Goal: Task Accomplishment & Management: Use online tool/utility

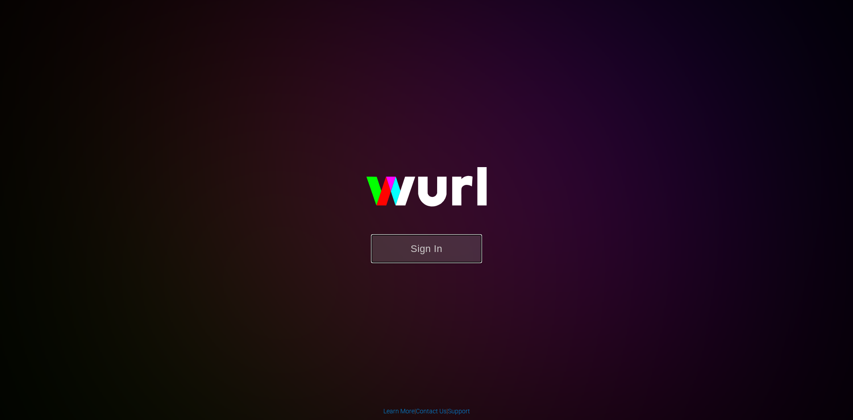
click at [415, 246] on button "Sign In" at bounding box center [426, 248] width 111 height 29
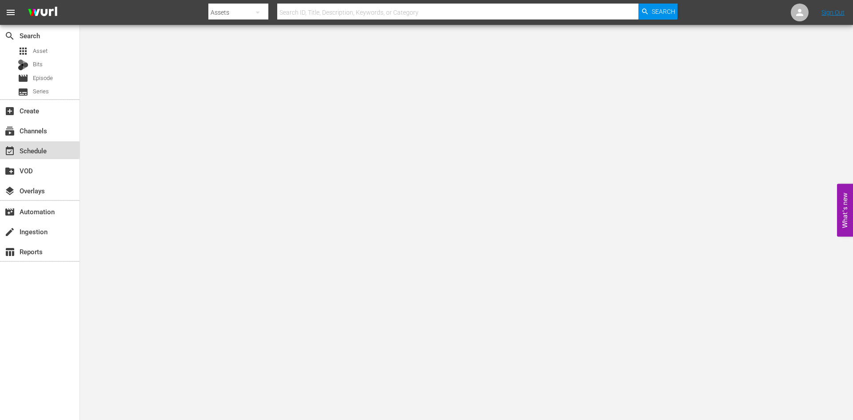
click at [20, 153] on div "event_available Schedule" at bounding box center [25, 149] width 50 height 8
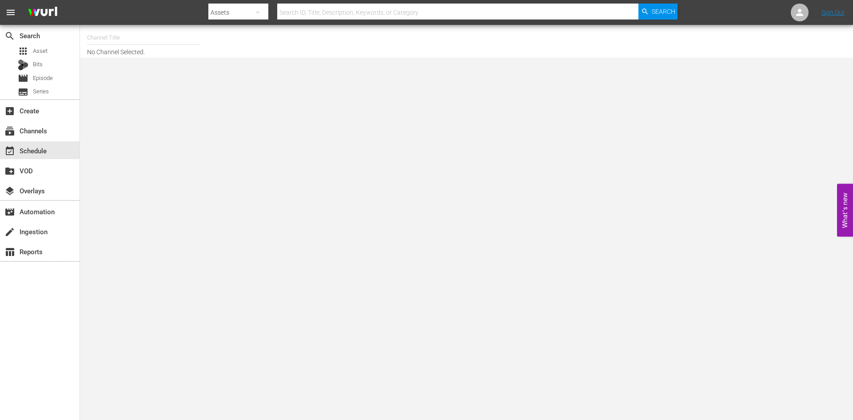
click at [132, 43] on input "text" at bounding box center [144, 37] width 114 height 21
click at [112, 66] on div "First 48 (1853 - ae_networks_first48_1)" at bounding box center [209, 62] width 230 height 21
type input "First 48 (1853 - ae_networks_first48_1)"
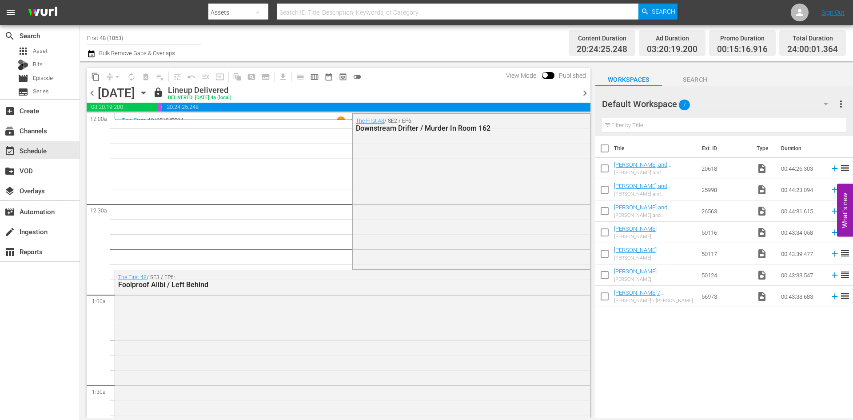
click at [148, 94] on icon "button" at bounding box center [144, 93] width 10 height 10
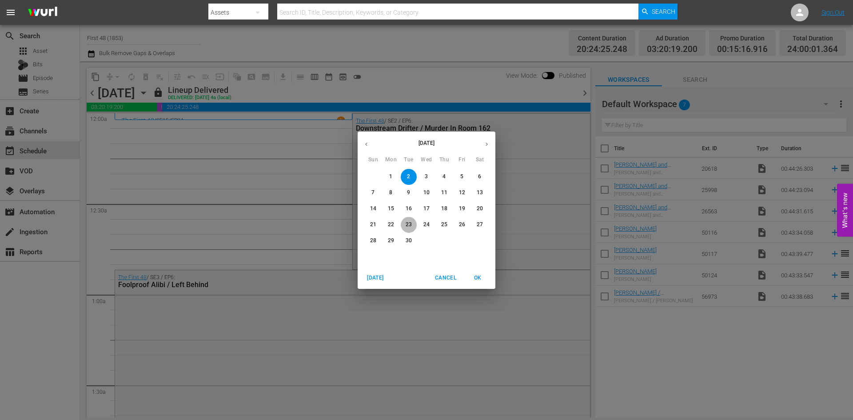
click at [409, 224] on p "23" at bounding box center [409, 225] width 6 height 8
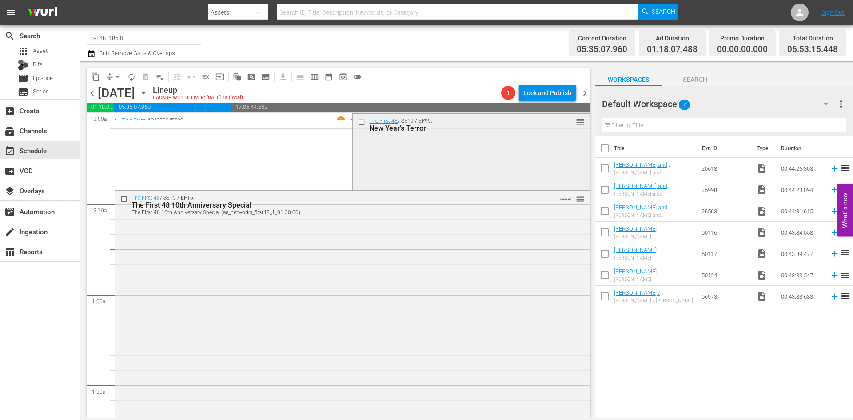
click at [360, 123] on input "checkbox" at bounding box center [362, 122] width 9 height 8
click at [121, 199] on input "checkbox" at bounding box center [124, 199] width 9 height 8
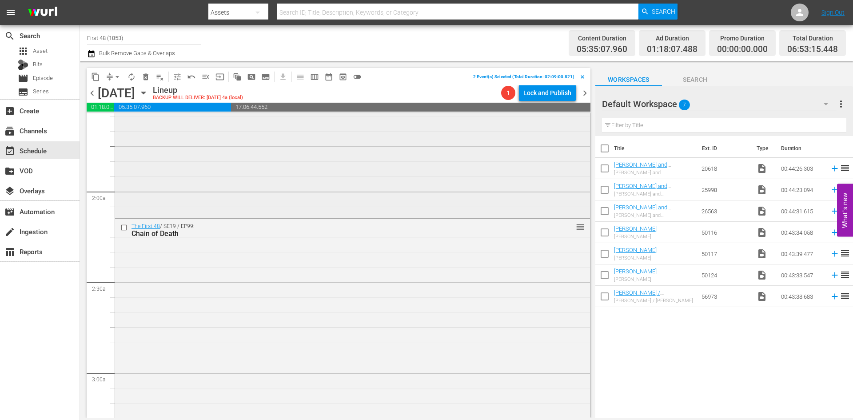
scroll to position [311, 0]
click at [124, 201] on input "checkbox" at bounding box center [124, 201] width 9 height 8
click at [124, 153] on input "checkbox" at bounding box center [124, 154] width 9 height 8
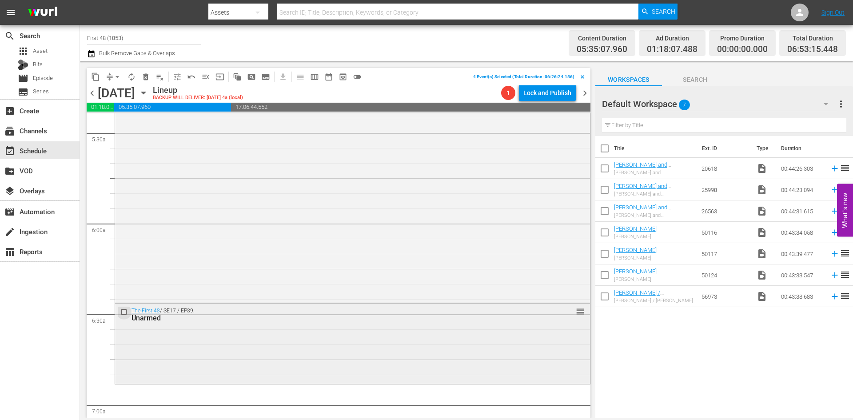
click at [124, 312] on input "checkbox" at bounding box center [124, 312] width 9 height 8
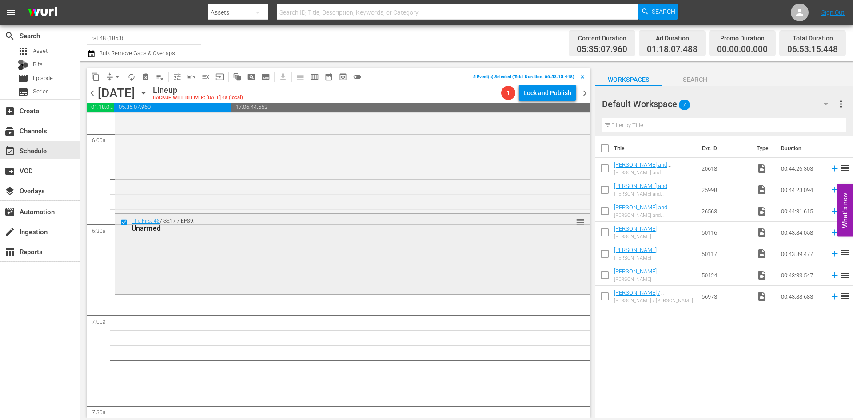
scroll to position [1066, 0]
click at [144, 75] on span "delete_forever_outlined" at bounding box center [145, 76] width 9 height 9
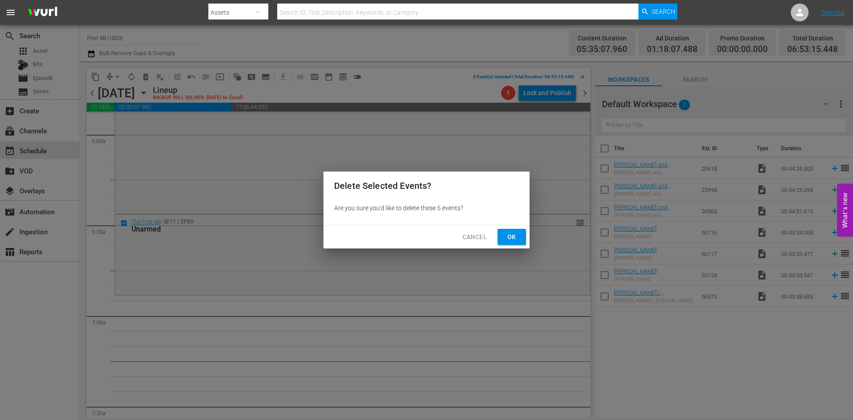
click at [517, 238] on span "Ok" at bounding box center [512, 236] width 14 height 11
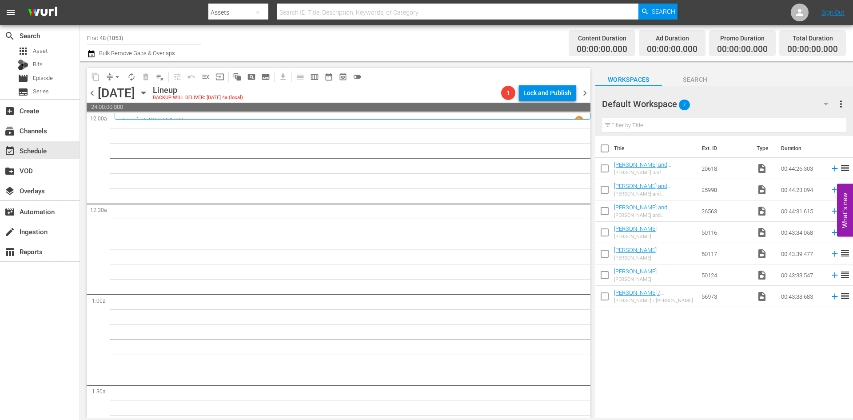
scroll to position [0, 0]
click at [148, 92] on icon "button" at bounding box center [144, 93] width 10 height 10
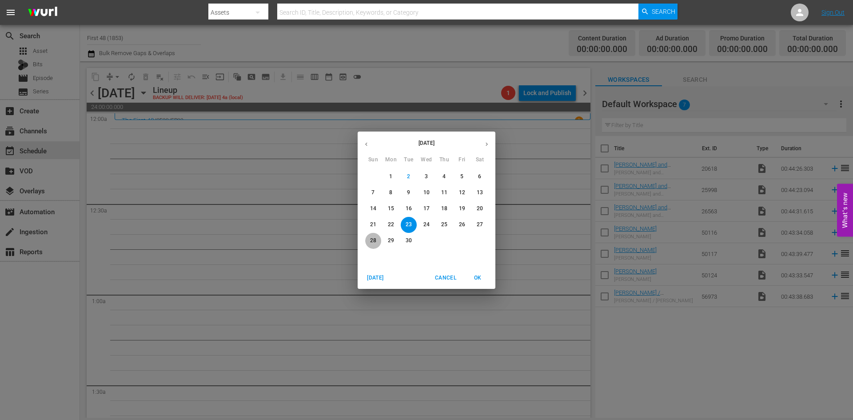
click at [372, 237] on p "28" at bounding box center [373, 241] width 6 height 8
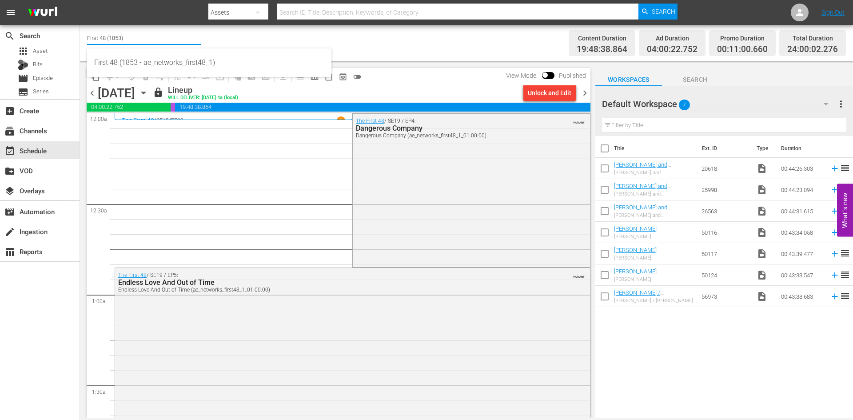
click at [107, 37] on input "First 48 (1853)" at bounding box center [144, 37] width 114 height 21
type input "alone"
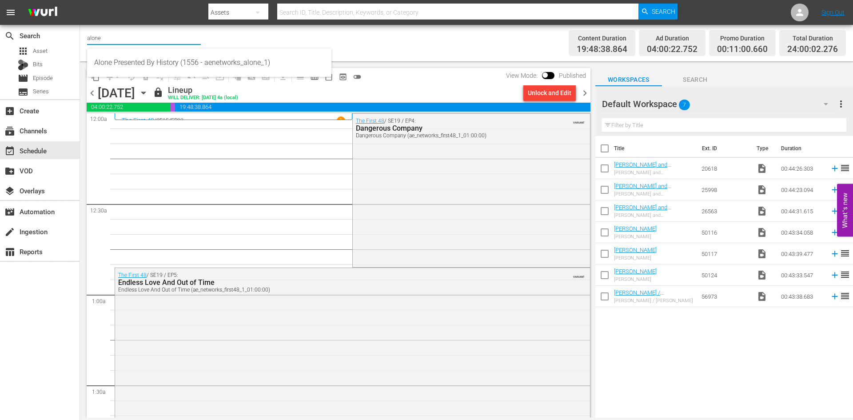
click at [122, 37] on input "alone" at bounding box center [144, 37] width 114 height 21
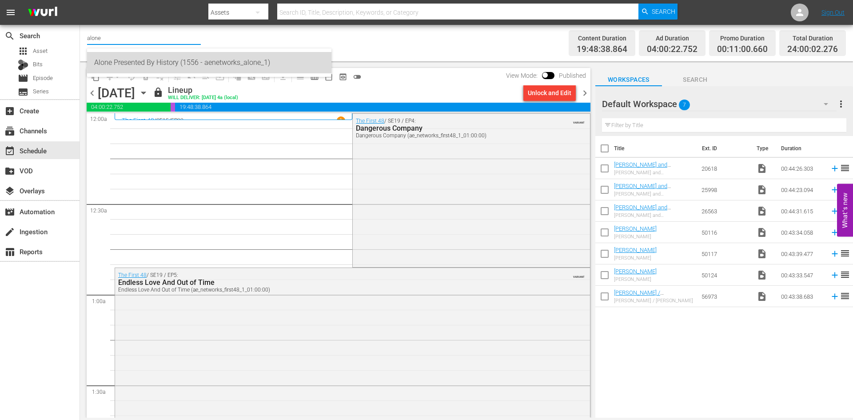
click at [116, 65] on div "Alone Presented By History (1556 - aenetworks_alone_1)" at bounding box center [209, 62] width 230 height 21
type input "Alone Presented By History (1556 - aenetworks_alone_1)"
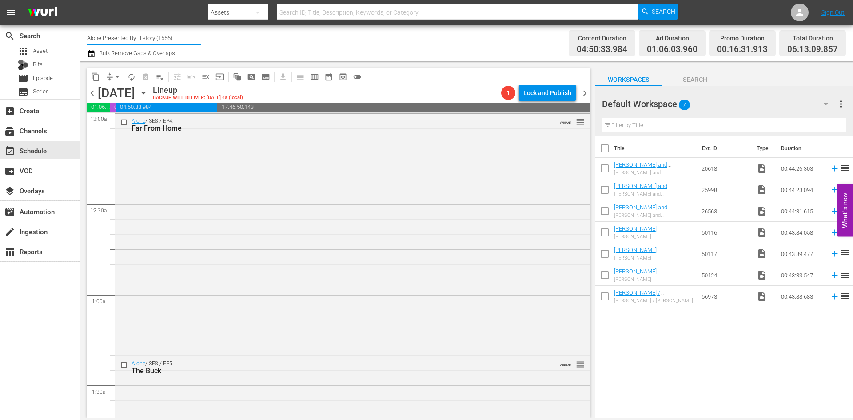
click at [103, 39] on input "Alone Presented By History (1556)" at bounding box center [144, 37] width 114 height 21
click at [112, 61] on div "Forged in Fire Presented By History (1557 - aenetworks_forgedinfire_1)" at bounding box center [209, 62] width 230 height 21
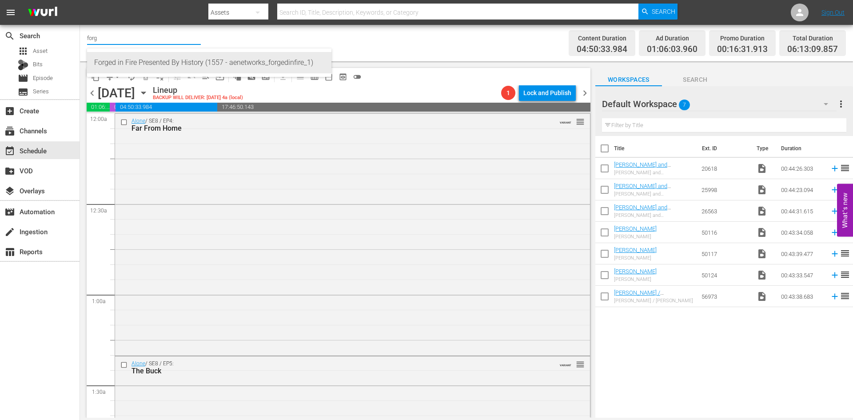
type input "Forged in Fire Presented By History (1557 - aenetworks_forgedinfire_1)"
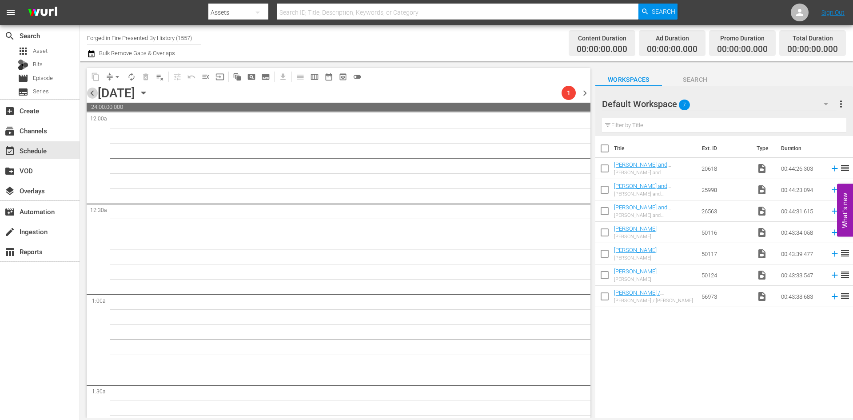
click at [93, 93] on span "chevron_left" at bounding box center [92, 93] width 11 height 11
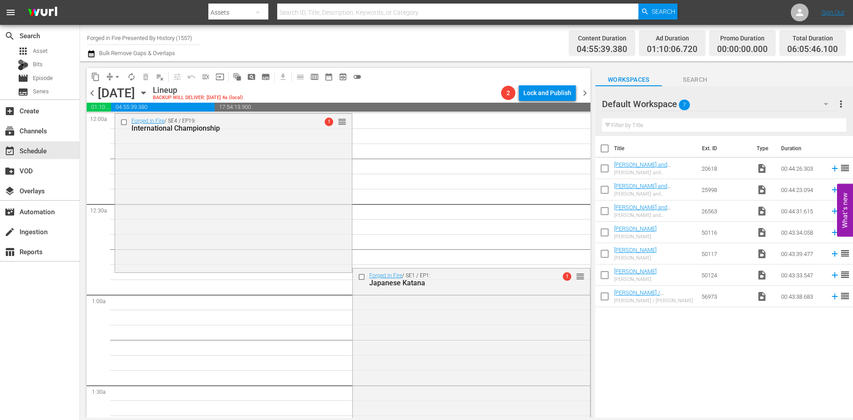
click at [110, 36] on input "Forged in Fire Presented By History (1557)" at bounding box center [144, 37] width 114 height 21
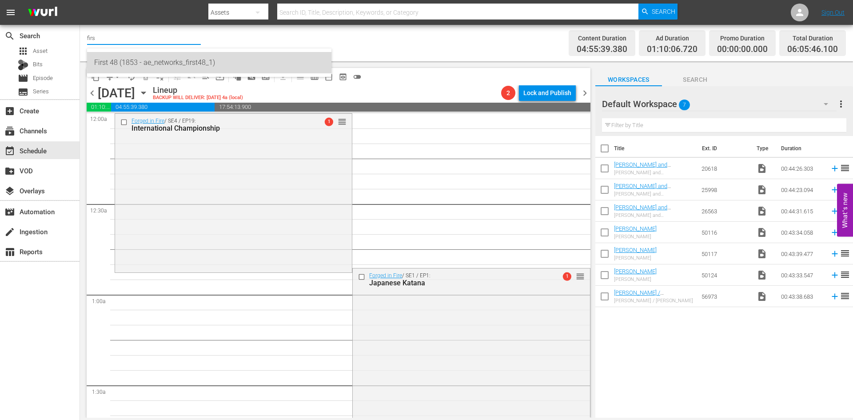
click at [116, 60] on div "First 48 (1853 - ae_networks_first48_1)" at bounding box center [209, 62] width 230 height 21
type input "First 48 (1853 - ae_networks_first48_1)"
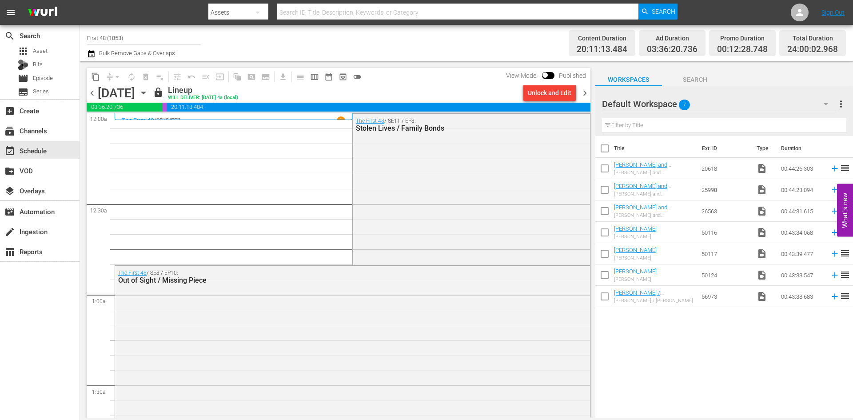
click at [585, 91] on span "chevron_right" at bounding box center [584, 93] width 11 height 11
click at [145, 93] on icon "button" at bounding box center [143, 93] width 4 height 2
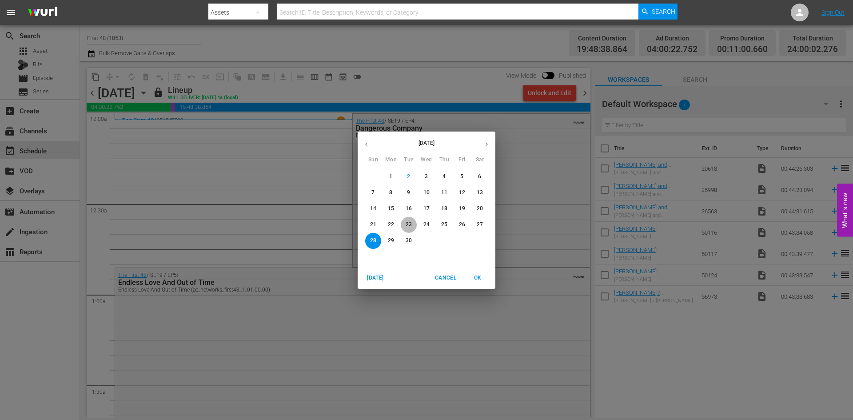
click at [412, 225] on span "23" at bounding box center [409, 225] width 16 height 8
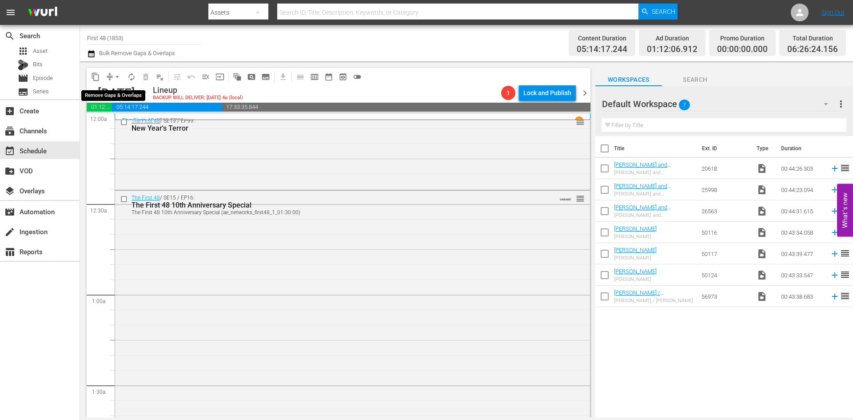
click at [118, 74] on span "arrow_drop_down" at bounding box center [117, 76] width 9 height 9
click at [117, 90] on li "Align to Midnight" at bounding box center [117, 95] width 93 height 15
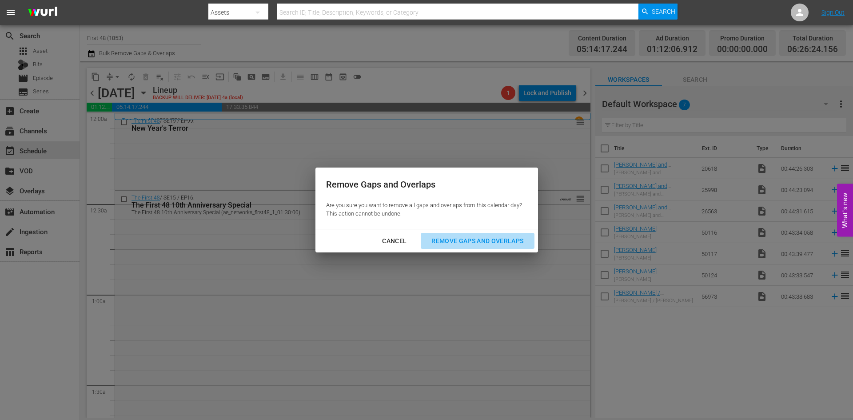
click at [458, 240] on div "Remove Gaps and Overlaps" at bounding box center [477, 240] width 106 height 11
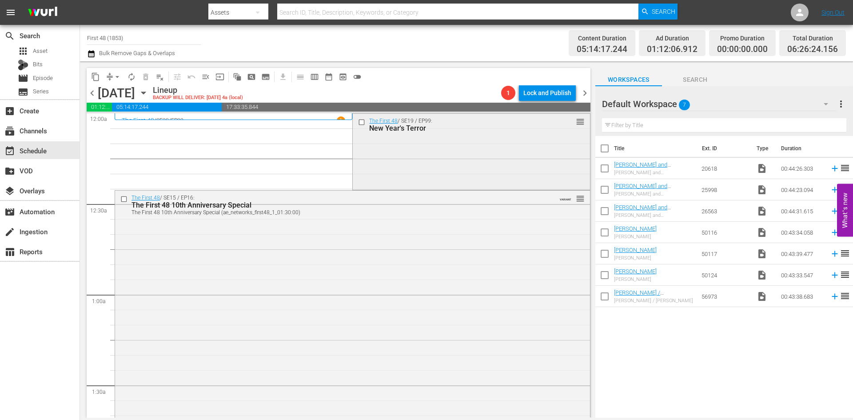
click at [465, 144] on div "The First 48 / SE19 / EP99: New Year's Terror reorder" at bounding box center [471, 151] width 237 height 74
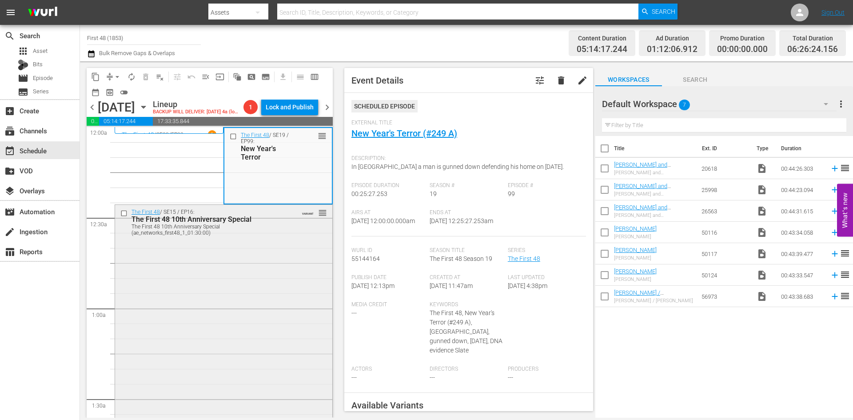
click at [233, 303] on div "The First 48 / SE15 / EP16: The First 48 10th Anniversary Special The First 48 …" at bounding box center [223, 360] width 217 height 310
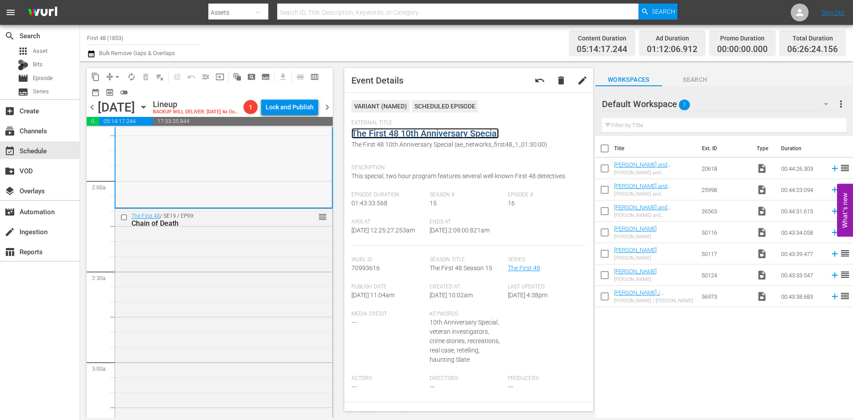
scroll to position [311, 0]
click at [265, 307] on div "The First 48 / SE19 / EP99: Chain of Death reorder" at bounding box center [223, 360] width 217 height 306
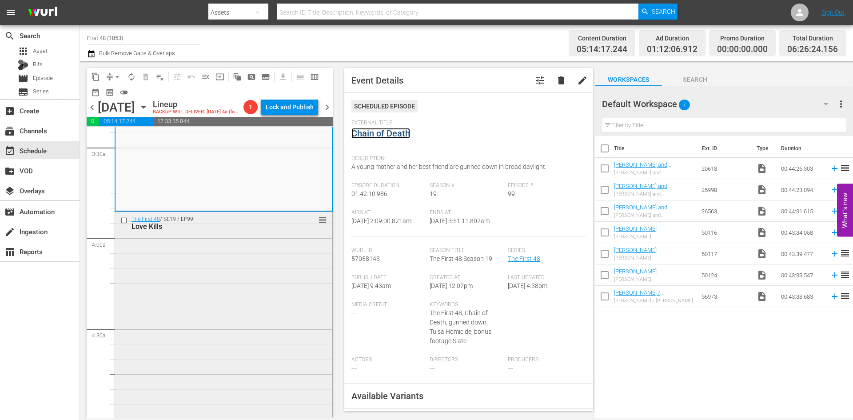
scroll to position [622, 0]
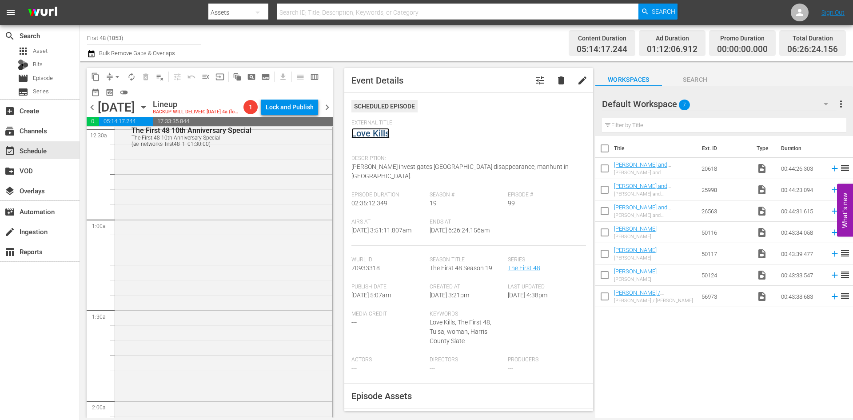
scroll to position [0, 0]
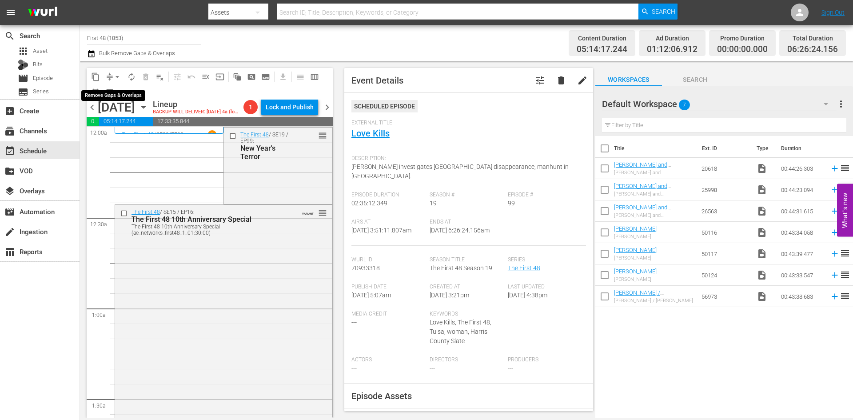
click at [118, 72] on span "arrow_drop_down" at bounding box center [117, 76] width 9 height 9
click at [116, 94] on li "Align to Midnight" at bounding box center [117, 95] width 93 height 15
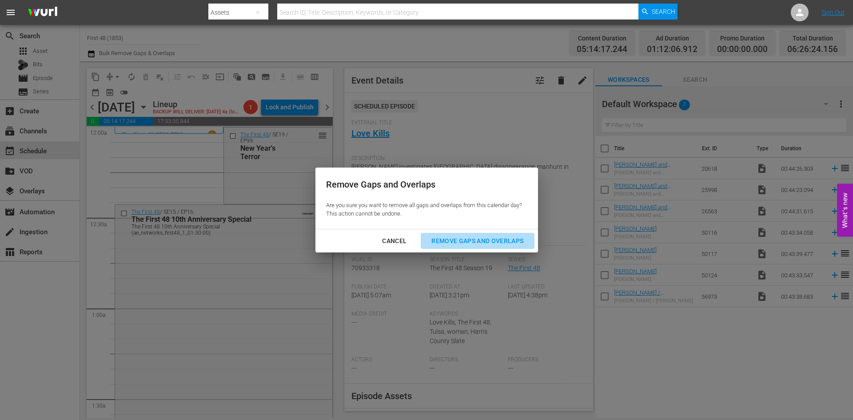
click at [469, 242] on div "Remove Gaps and Overlaps" at bounding box center [477, 240] width 106 height 11
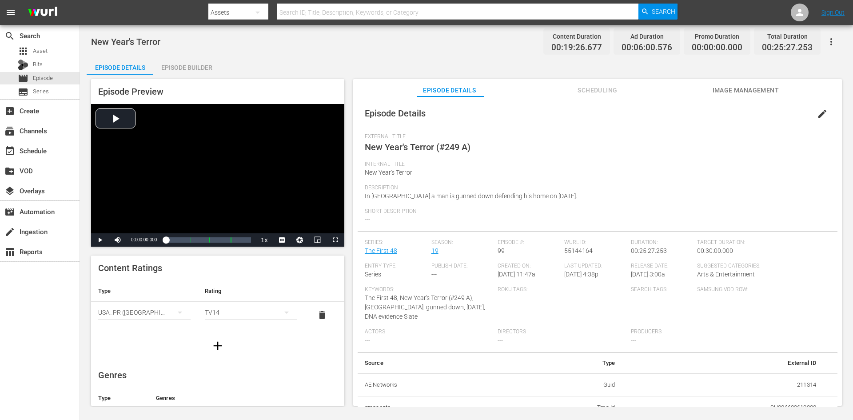
click at [196, 66] on div "Episode Builder" at bounding box center [186, 67] width 67 height 21
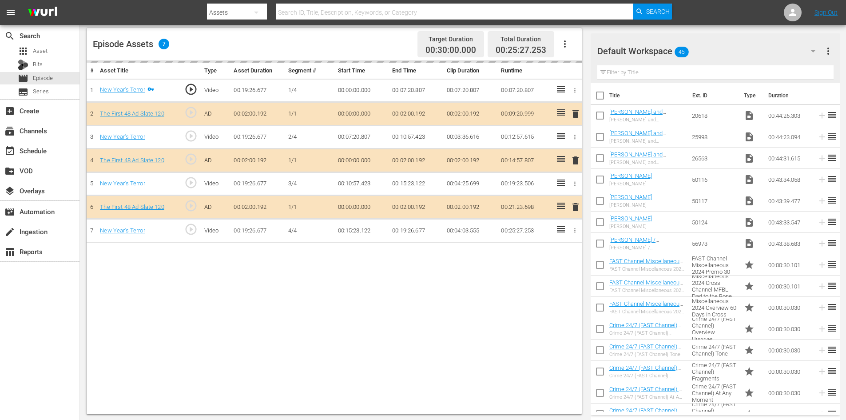
scroll to position [231, 0]
click at [577, 162] on div "delete" at bounding box center [574, 159] width 8 height 13
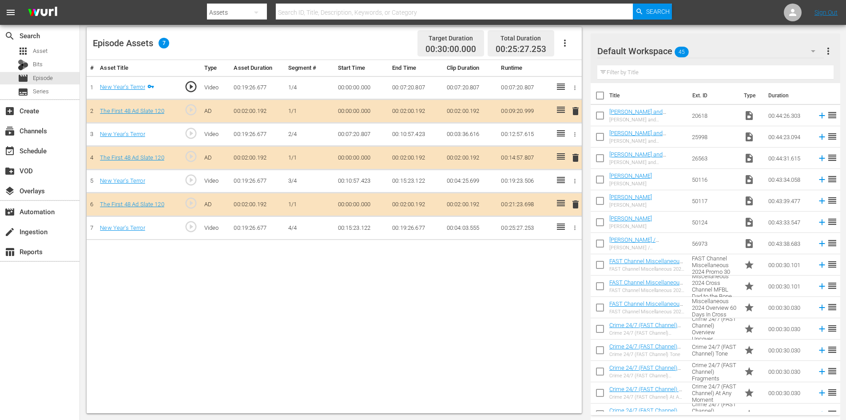
click at [809, 51] on icon "button" at bounding box center [813, 51] width 11 height 11
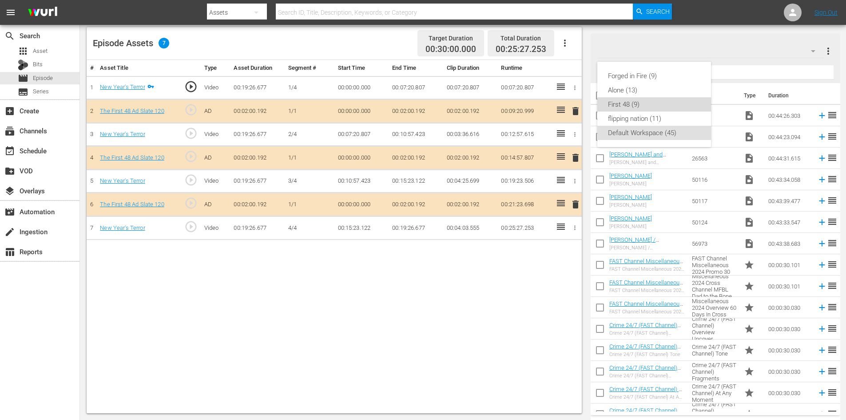
click at [626, 103] on div "First 48 (9)" at bounding box center [654, 104] width 92 height 14
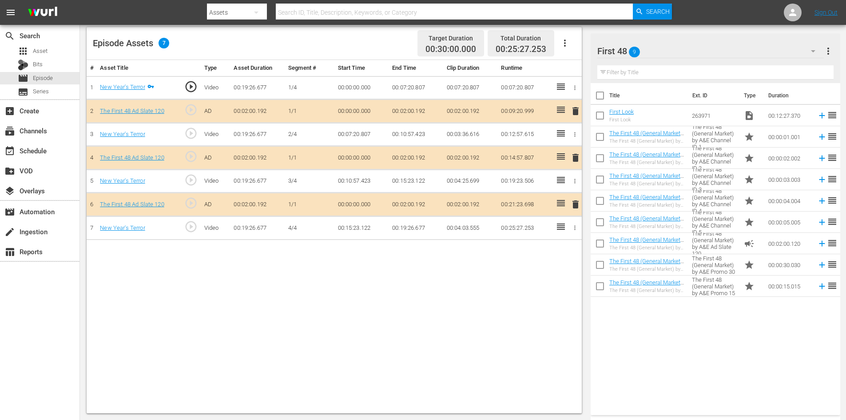
click at [576, 160] on span "delete" at bounding box center [575, 157] width 11 height 11
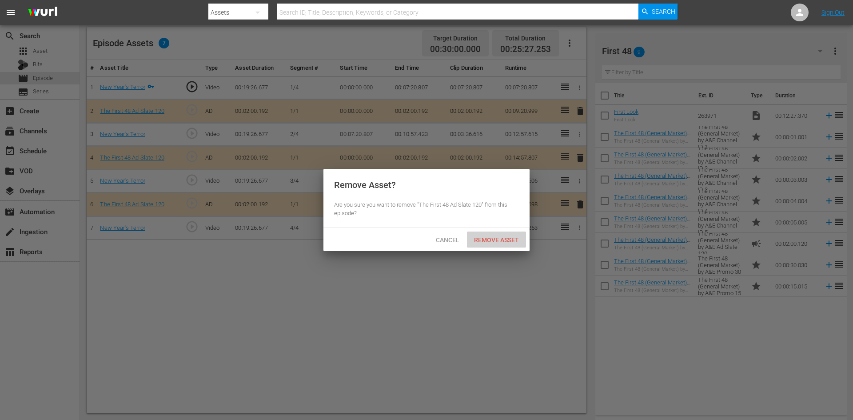
click at [506, 238] on span "Remove Asset" at bounding box center [496, 239] width 59 height 7
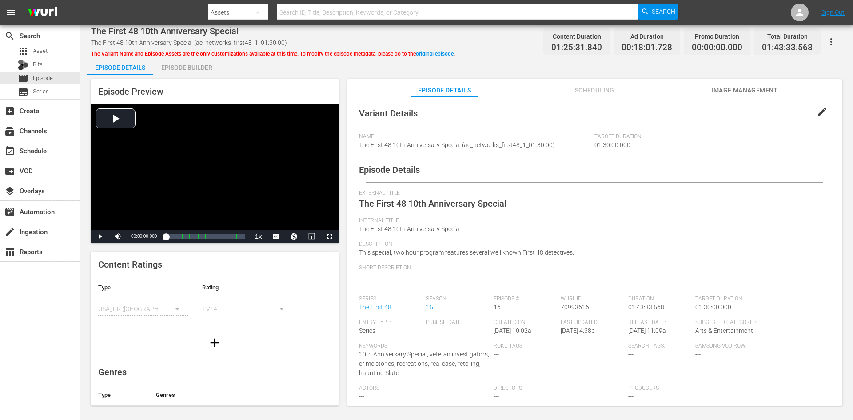
click at [193, 71] on div "Episode Builder" at bounding box center [186, 67] width 67 height 21
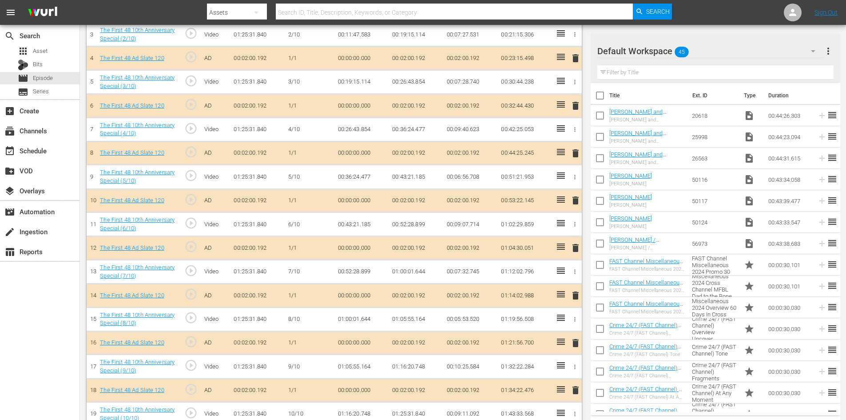
scroll to position [347, 0]
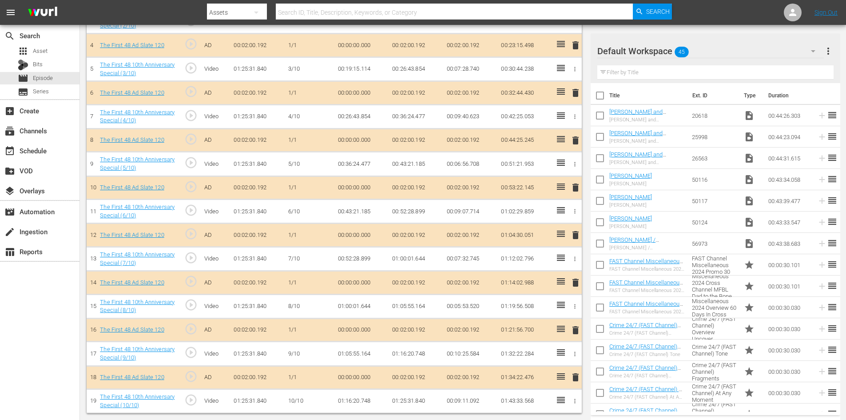
click at [814, 47] on icon "button" at bounding box center [813, 51] width 11 height 11
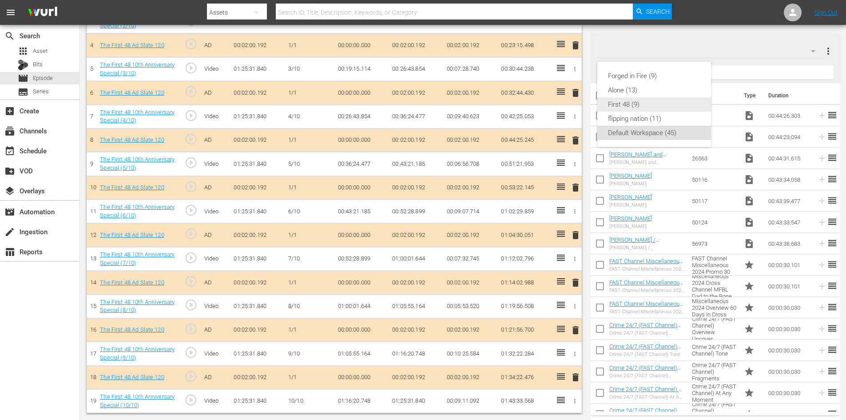
click at [641, 104] on div "First 48 (9)" at bounding box center [654, 104] width 92 height 14
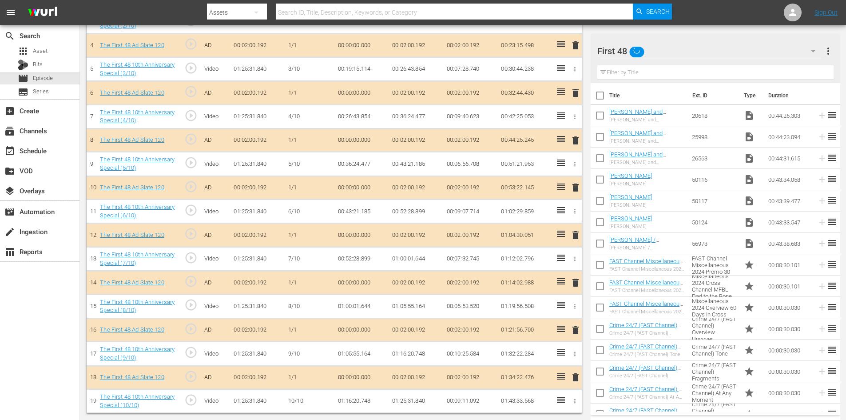
scroll to position [345, 0]
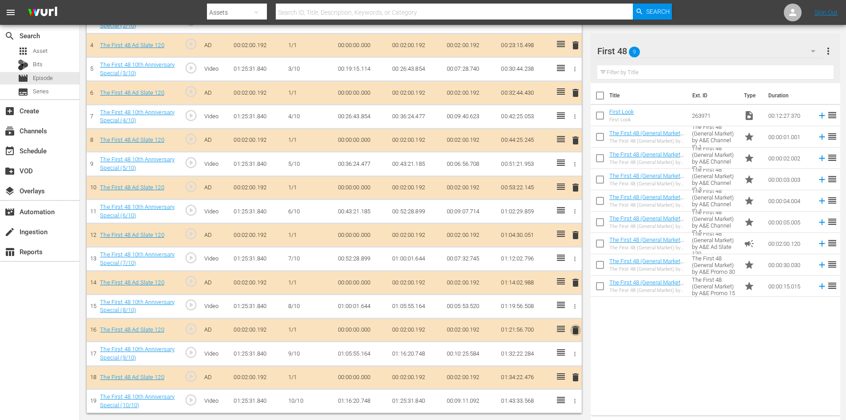
click at [575, 330] on span "delete" at bounding box center [575, 330] width 11 height 11
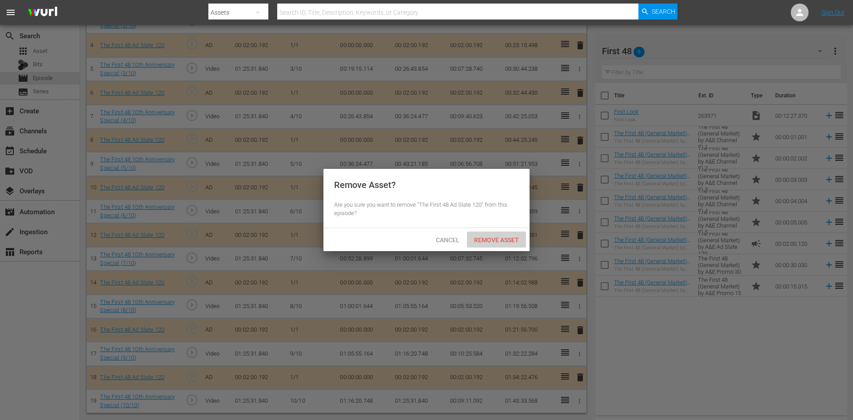
click at [510, 242] on span "Remove Asset" at bounding box center [496, 239] width 59 height 7
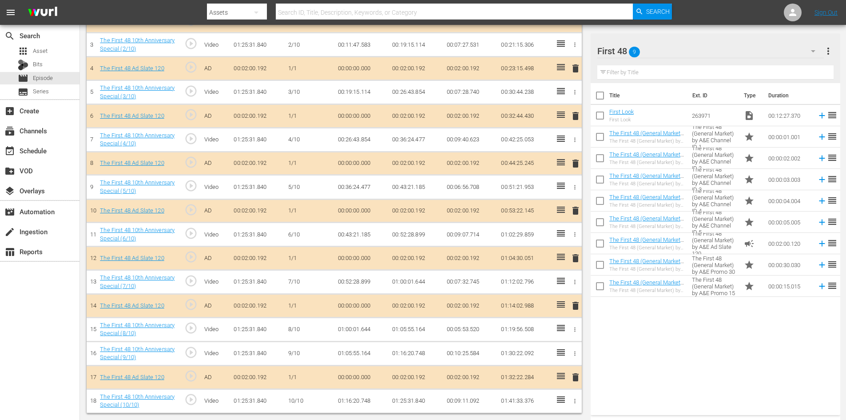
scroll to position [322, 0]
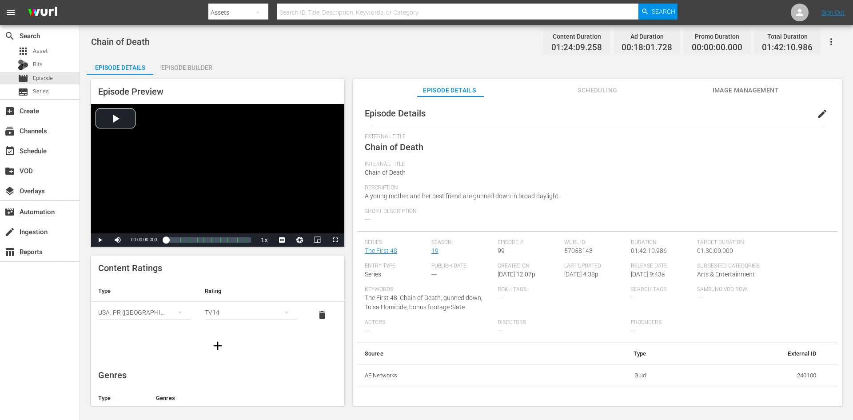
click at [183, 60] on div "Episode Builder" at bounding box center [186, 67] width 67 height 21
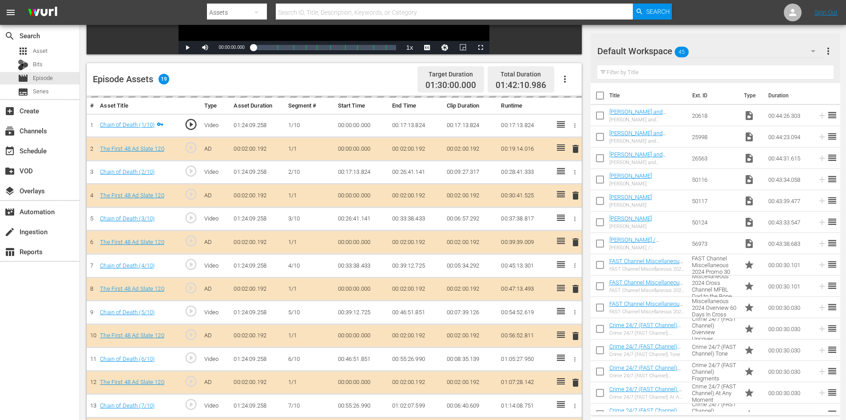
scroll to position [340, 0]
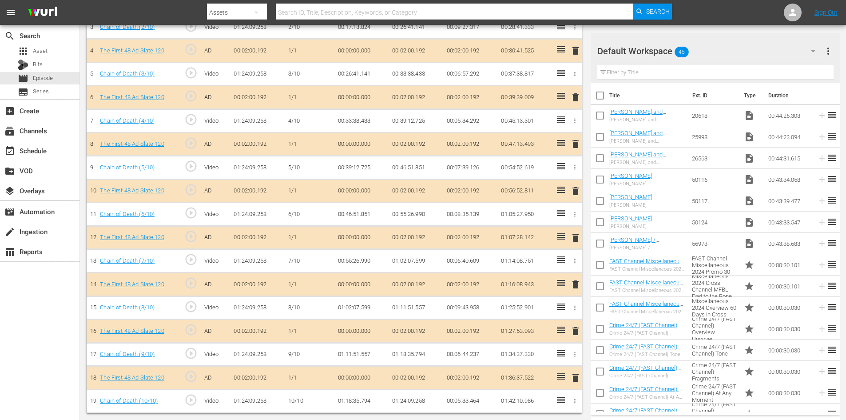
click at [734, 49] on div "Default Workspace 45" at bounding box center [711, 51] width 227 height 25
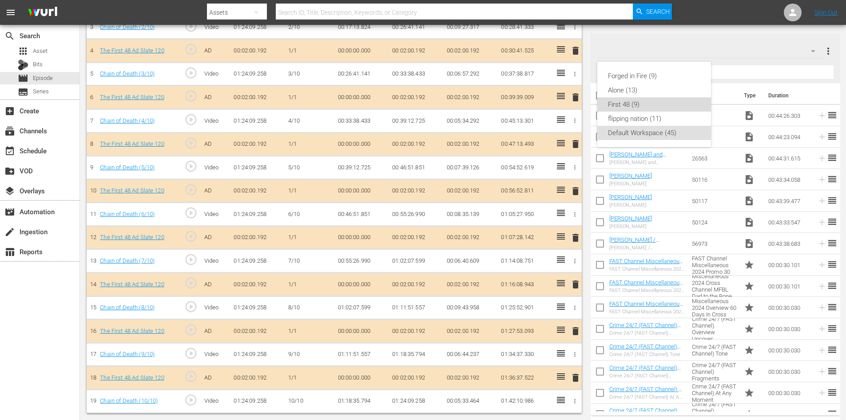
click at [631, 107] on div "First 48 (9)" at bounding box center [654, 104] width 92 height 14
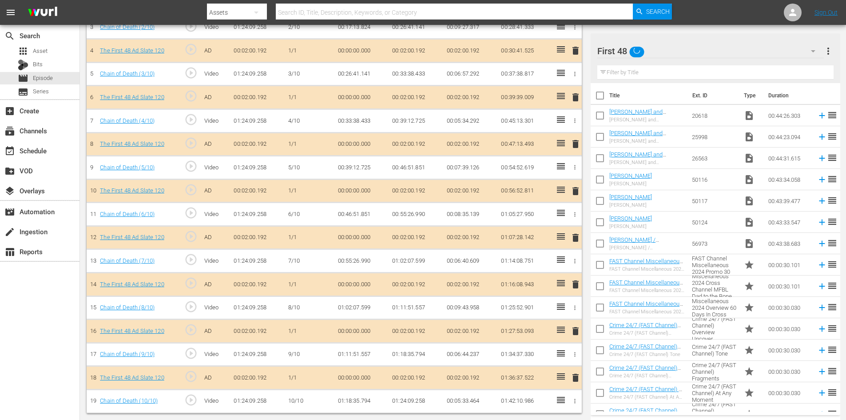
scroll to position [339, 0]
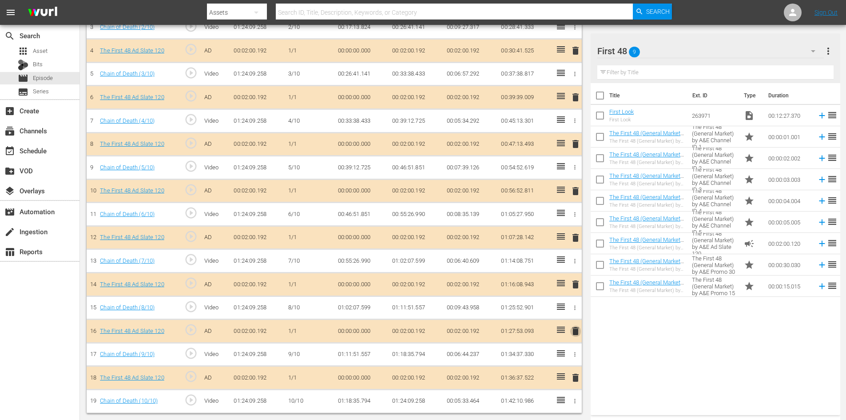
click at [576, 330] on span "delete" at bounding box center [575, 331] width 11 height 11
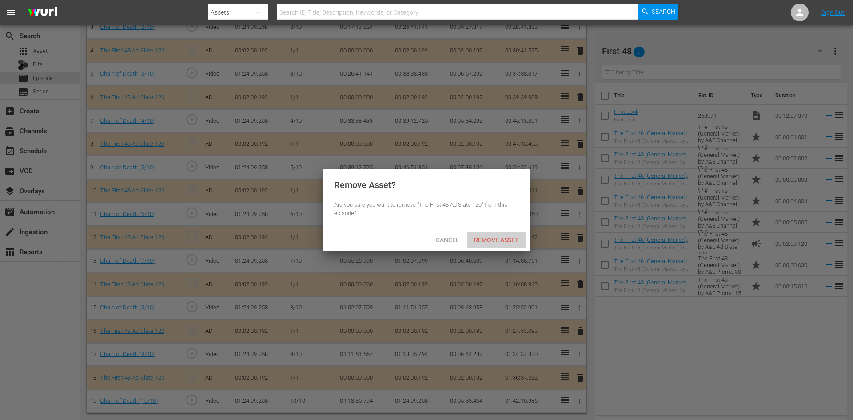
click at [505, 240] on span "Remove Asset" at bounding box center [496, 239] width 59 height 7
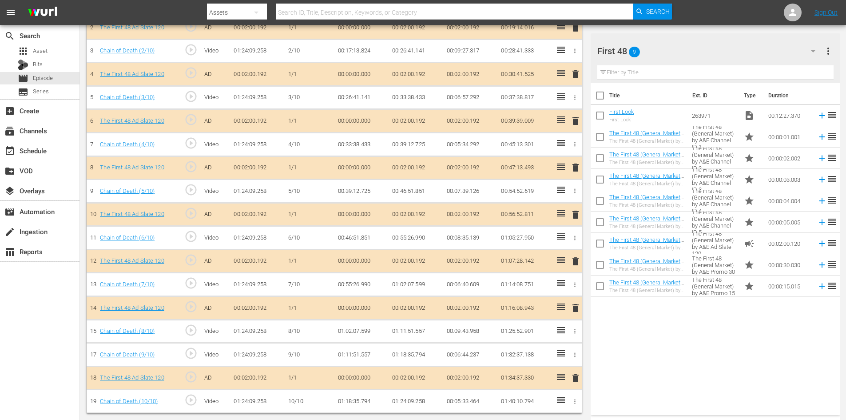
scroll to position [315, 0]
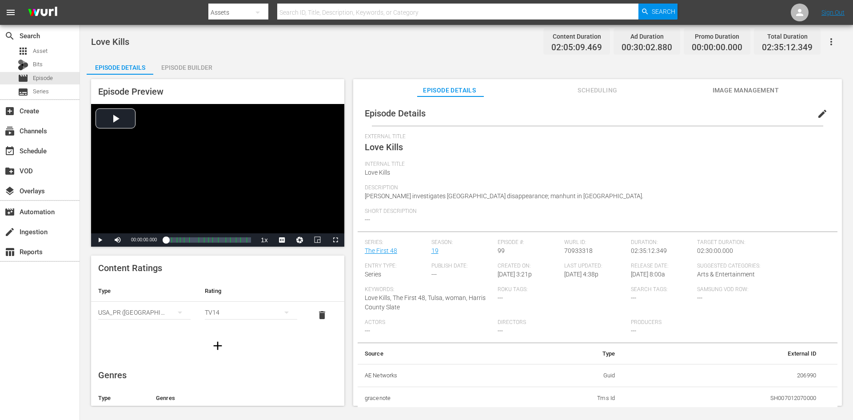
click at [188, 61] on div "Episode Builder" at bounding box center [186, 67] width 67 height 21
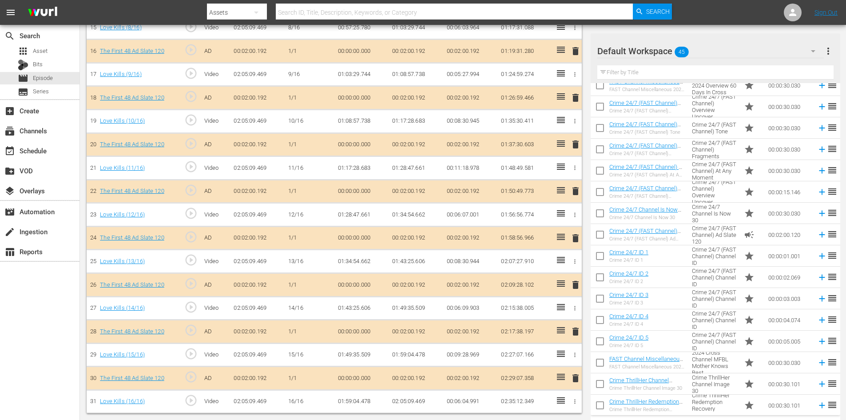
scroll to position [618, 0]
click at [814, 51] on icon "button" at bounding box center [813, 51] width 4 height 2
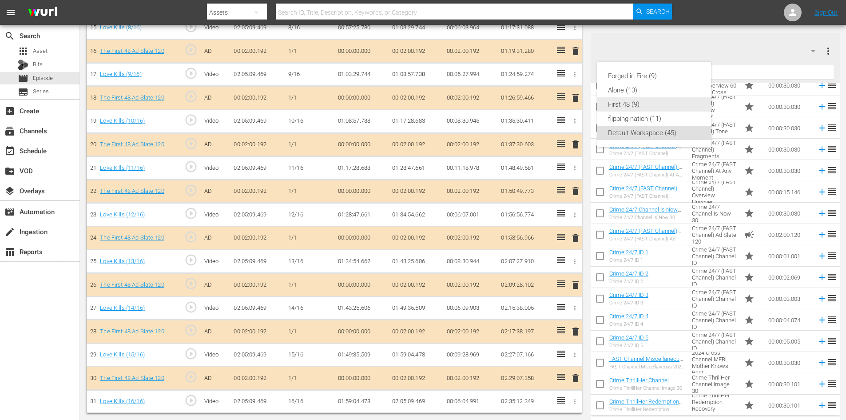
click at [631, 104] on div "First 48 (9)" at bounding box center [654, 104] width 92 height 14
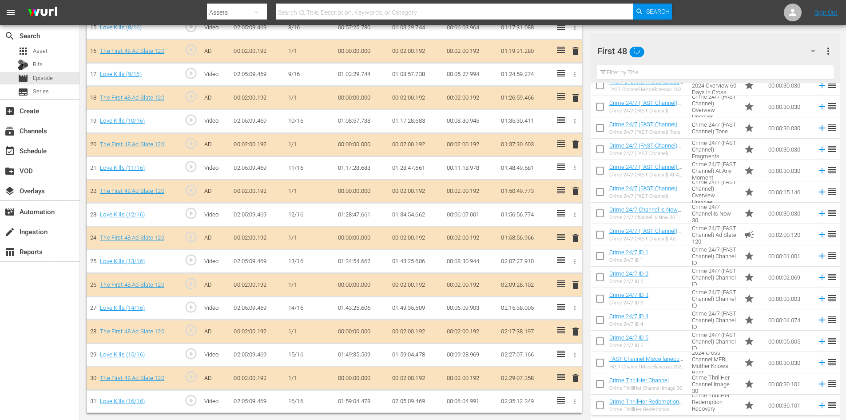
scroll to position [0, 0]
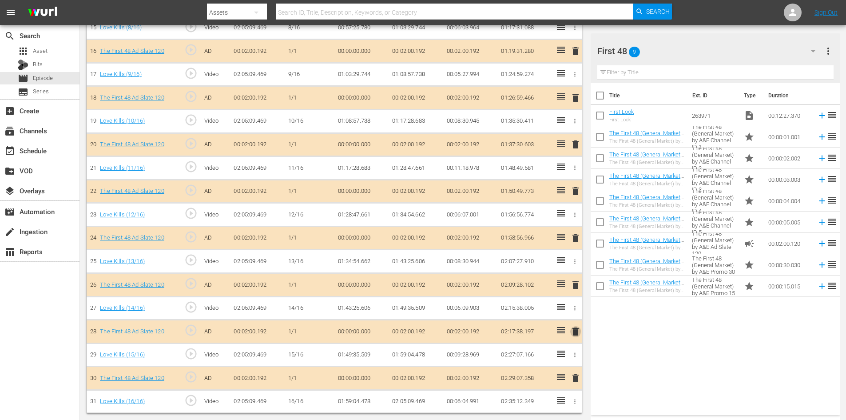
click at [575, 329] on span "delete" at bounding box center [575, 331] width 11 height 11
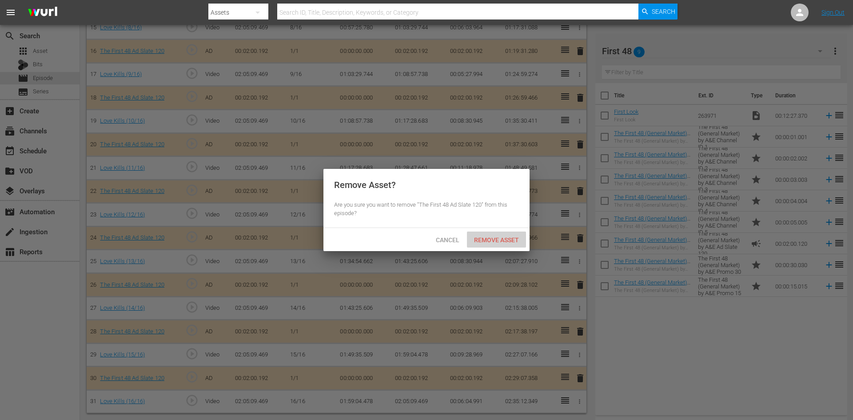
click at [499, 236] on span "Remove Asset" at bounding box center [496, 239] width 59 height 7
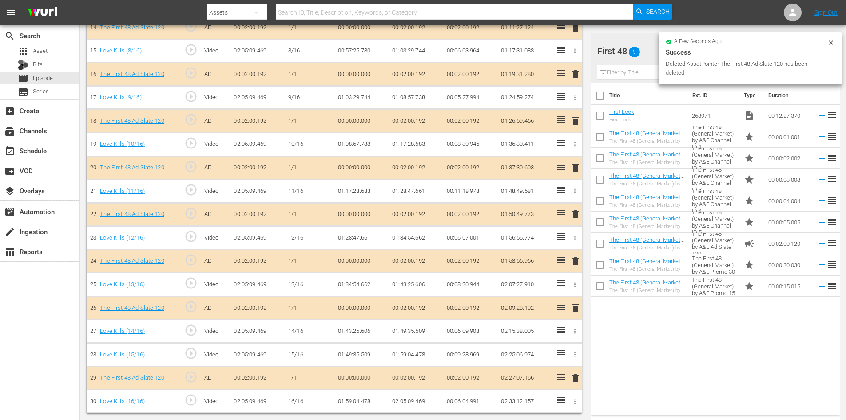
scroll to position [595, 0]
